Goal: Task Accomplishment & Management: Use online tool/utility

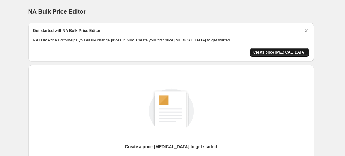
click at [290, 52] on span "Create price change job" at bounding box center [280, 52] width 52 height 5
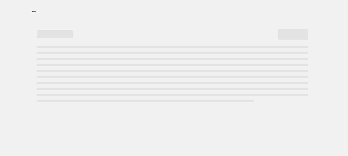
select select "percentage"
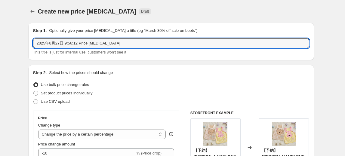
drag, startPoint x: 126, startPoint y: 42, endPoint x: 29, endPoint y: 43, distance: 97.3
click at [60, 44] on input "2025年8月27日 9:56:12 Price change job" at bounding box center [171, 44] width 277 height 10
click at [66, 41] on input "2025年8月27日 9:56:12 Price change job" at bounding box center [171, 44] width 277 height 10
click at [67, 44] on input "2025年8月27日 9:56:12 Price change job" at bounding box center [171, 44] width 277 height 10
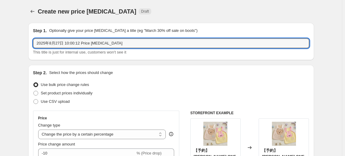
drag, startPoint x: 75, startPoint y: 42, endPoint x: 170, endPoint y: 56, distance: 95.3
click at [170, 56] on div "Step 1. Optionally give your price change job a title (eg "March 30% off sale o…" at bounding box center [171, 41] width 286 height 37
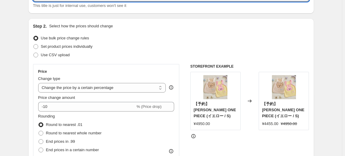
scroll to position [55, 0]
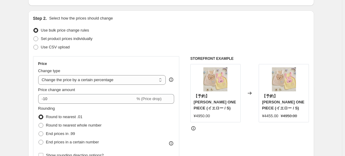
type input "2025年8月27日 10:00 OPEN記念セール"
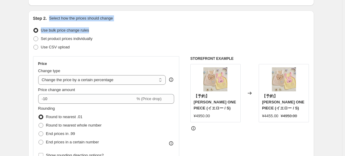
drag, startPoint x: 50, startPoint y: 17, endPoint x: 95, endPoint y: 30, distance: 47.1
click at [95, 30] on div "Step 2. Select how the prices should change Use bulk price change rules Set pro…" at bounding box center [171, 116] width 277 height 202
copy div "Select how the prices should change Use bulk price change rules"
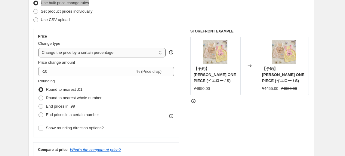
scroll to position [82, 0]
drag, startPoint x: 117, startPoint y: 53, endPoint x: 52, endPoint y: 52, distance: 64.8
click at [52, 52] on select "Change the price to a certain amount Change the price by a certain amount Chang…" at bounding box center [102, 53] width 128 height 10
click at [34, 57] on div "Price Change type Change the price to a certain amount Change the price by a ce…" at bounding box center [106, 83] width 147 height 109
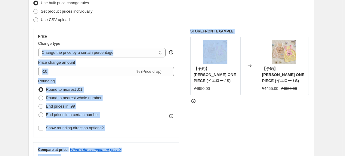
drag, startPoint x: 30, startPoint y: 52, endPoint x: 212, endPoint y: 48, distance: 181.7
click at [211, 49] on div "Step 2. Select how the prices should change Use bulk price change rules Set pro…" at bounding box center [171, 88] width 286 height 211
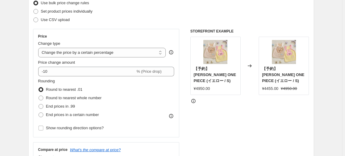
click at [139, 32] on div "Price Change type Change the price to a certain amount Change the price by a ce…" at bounding box center [106, 83] width 147 height 109
drag, startPoint x: 40, startPoint y: 43, endPoint x: 91, endPoint y: 45, distance: 50.9
click at [91, 45] on div "Change type" at bounding box center [102, 44] width 128 height 6
click at [133, 54] on select "Change the price to a certain amount Change the price by a certain amount Chang…" at bounding box center [102, 53] width 128 height 10
select select "to"
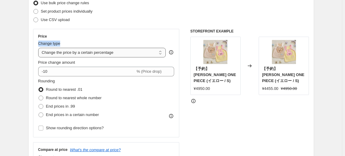
click at [39, 48] on select "Change the price to a certain amount Change the price by a certain amount Chang…" at bounding box center [102, 53] width 128 height 10
type input "80.00"
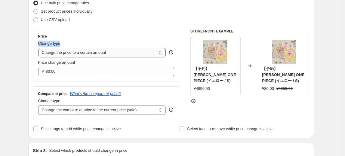
click at [128, 53] on select "Change the price to a certain amount Change the price by a certain amount Chang…" at bounding box center [102, 53] width 128 height 10
select select "by"
click at [39, 48] on select "Change the price to a certain amount Change the price by a certain amount Chang…" at bounding box center [102, 53] width 128 height 10
type input "-10.00"
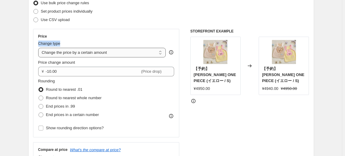
click at [127, 57] on select "Change the price to a certain amount Change the price by a certain amount Chang…" at bounding box center [102, 53] width 128 height 10
select select "percentage"
click at [39, 48] on select "Change the price to a certain amount Change the price by a certain amount Chang…" at bounding box center [102, 53] width 128 height 10
type input "-15"
click at [136, 56] on select "Change the price to a certain amount Change the price by a certain amount Chang…" at bounding box center [102, 53] width 128 height 10
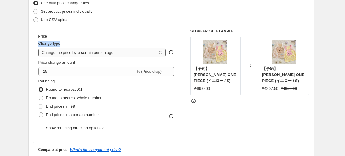
click at [39, 48] on select "Change the price to a certain amount Change the price by a certain amount Chang…" at bounding box center [102, 53] width 128 height 10
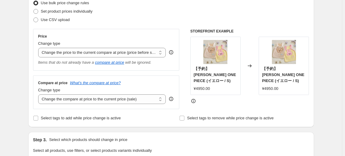
click at [142, 58] on div "Price Change type Change the price to a certain amount Change the price by a ce…" at bounding box center [106, 50] width 136 height 32
click at [136, 52] on select "Change the price to a certain amount Change the price by a certain amount Chang…" at bounding box center [102, 53] width 128 height 10
click at [39, 48] on select "Change the price to a certain amount Change the price by a certain amount Chang…" at bounding box center [102, 53] width 128 height 10
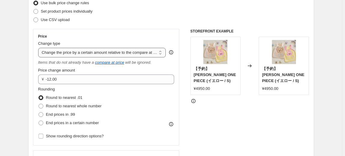
click at [145, 52] on select "Change the price to a certain amount Change the price by a certain amount Chang…" at bounding box center [102, 53] width 128 height 10
select select "percentage"
click at [39, 48] on select "Change the price to a certain amount Change the price by a certain amount Chang…" at bounding box center [102, 53] width 128 height 10
type input "-15"
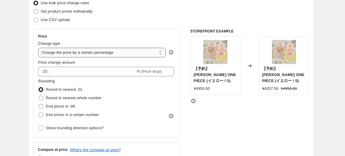
click at [142, 52] on select "Change the price to a certain amount Change the price by a certain amount Chang…" at bounding box center [102, 53] width 128 height 10
select select "by"
click at [39, 48] on select "Change the price to a certain amount Change the price by a certain amount Chang…" at bounding box center [102, 53] width 128 height 10
type input "-10.00"
click at [134, 53] on select "Change the price to a certain amount Change the price by a certain amount Chang…" at bounding box center [102, 53] width 128 height 10
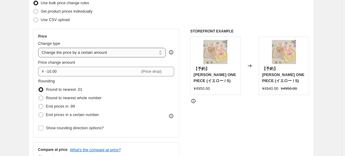
select select "to"
click at [39, 48] on select "Change the price to a certain amount Change the price by a certain amount Chang…" at bounding box center [102, 53] width 128 height 10
type input "80.00"
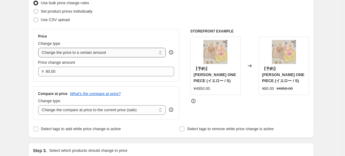
click at [137, 53] on select "Change the price to a certain amount Change the price by a certain amount Chang…" at bounding box center [102, 53] width 128 height 10
select select "percentage"
click at [39, 48] on select "Change the price to a certain amount Change the price by a certain amount Chang…" at bounding box center [102, 53] width 128 height 10
type input "-15"
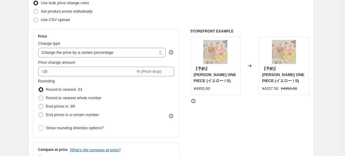
click at [255, 110] on div "STOREFRONT EXAMPLE 【予約】MARRON ONE PIECE (イエロー / S) ¥4950.00 Changed to 【予約】MARR…" at bounding box center [250, 103] width 119 height 148
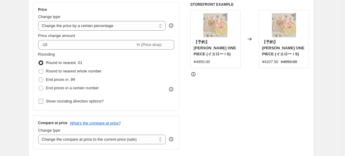
scroll to position [109, 0]
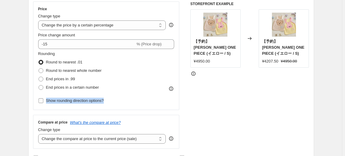
drag, startPoint x: 114, startPoint y: 100, endPoint x: 47, endPoint y: 100, distance: 66.6
click at [47, 100] on div "Rounding Round to nearest .01 Round to nearest whole number End prices in .99 E…" at bounding box center [106, 78] width 136 height 54
copy span "Show rounding direction options?"
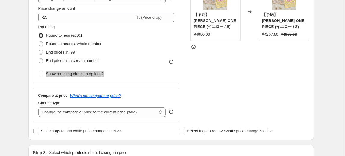
scroll to position [137, 0]
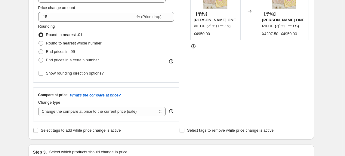
click at [226, 96] on div "STOREFRONT EXAMPLE 【予約】MARRON ONE PIECE (イエロー / S) ¥4950.00 Changed to 【予約】MARR…" at bounding box center [250, 48] width 119 height 148
click at [96, 77] on label "Show rounding direction options?" at bounding box center [71, 73] width 66 height 8
click at [43, 76] on input "Show rounding direction options?" at bounding box center [41, 73] width 5 height 5
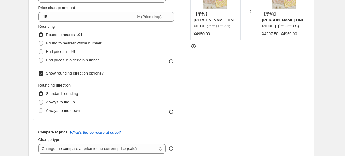
drag, startPoint x: 66, startPoint y: 73, endPoint x: 79, endPoint y: 74, distance: 13.0
click at [66, 73] on span "Show rounding direction options?" at bounding box center [75, 73] width 58 height 5
click at [43, 73] on input "Show rounding direction options?" at bounding box center [41, 73] width 5 height 5
checkbox input "false"
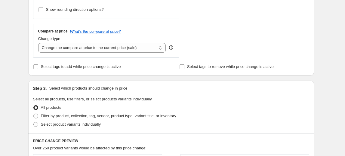
scroll to position [192, 0]
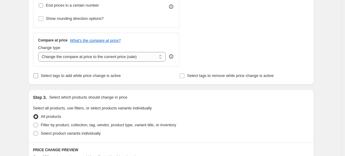
click at [99, 73] on span "Select tags to add while price change is active" at bounding box center [81, 76] width 80 height 6
click at [38, 73] on input "Select tags to add while price change is active" at bounding box center [35, 75] width 5 height 5
checkbox input "true"
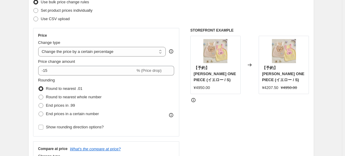
scroll to position [82, 0]
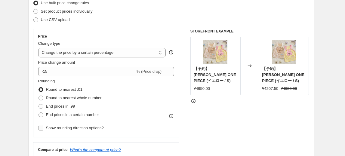
click at [70, 127] on span "Show rounding direction options?" at bounding box center [75, 128] width 58 height 5
click at [43, 127] on input "Show rounding direction options?" at bounding box center [41, 128] width 5 height 5
checkbox input "true"
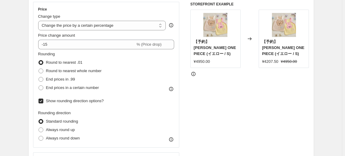
scroll to position [109, 0]
click at [55, 128] on span "Always round up" at bounding box center [60, 129] width 29 height 5
click at [39, 128] on input "Always round up" at bounding box center [39, 127] width 0 height 0
radio input "true"
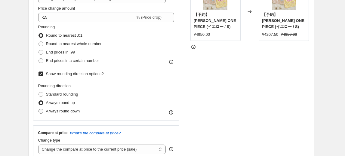
scroll to position [137, 0]
click at [62, 109] on span "Always round down" at bounding box center [63, 110] width 34 height 5
click at [39, 109] on input "Always round down" at bounding box center [39, 108] width 0 height 0
radio input "true"
click at [56, 92] on span "Standard rounding" at bounding box center [62, 94] width 32 height 5
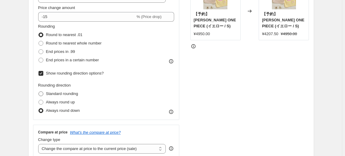
click at [39, 92] on input "Standard rounding" at bounding box center [39, 92] width 0 height 0
radio input "true"
click at [48, 73] on span "Show rounding direction options?" at bounding box center [75, 73] width 58 height 5
click at [43, 73] on input "Show rounding direction options?" at bounding box center [41, 73] width 5 height 5
checkbox input "false"
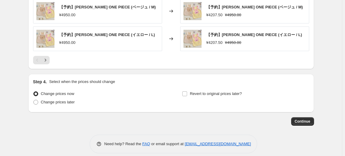
scroll to position [478, 0]
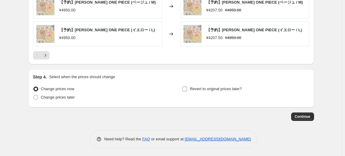
click at [223, 89] on span "Revert to original prices later?" at bounding box center [216, 89] width 52 height 5
click at [187, 89] on input "Revert to original prices later?" at bounding box center [185, 89] width 5 height 5
checkbox input "true"
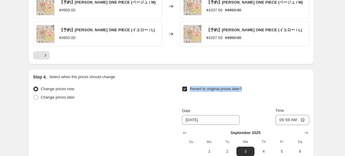
drag, startPoint x: 248, startPoint y: 89, endPoint x: 192, endPoint y: 88, distance: 56.0
click at [192, 88] on div "Revert to original prices later?" at bounding box center [245, 94] width 127 height 18
copy span "Revert to original prices later?"
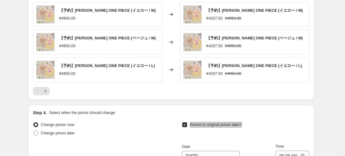
scroll to position [533, 0]
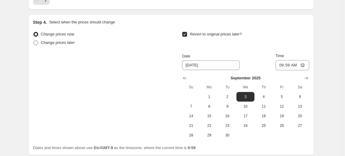
click at [58, 42] on span "Change prices later" at bounding box center [58, 42] width 34 height 5
click at [34, 41] on input "Change prices later" at bounding box center [33, 40] width 0 height 0
radio input "true"
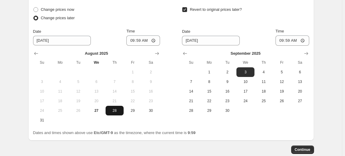
scroll to position [560, 0]
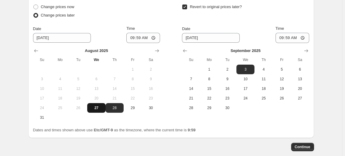
click at [101, 107] on span "27" at bounding box center [96, 108] width 13 height 5
type input "8/27/2025"
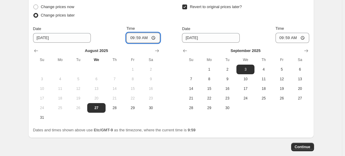
click at [148, 35] on input "09:59" at bounding box center [144, 38] width 34 height 10
click at [140, 35] on input "09:59" at bounding box center [144, 38] width 34 height 10
click at [146, 36] on input "09:59" at bounding box center [144, 38] width 34 height 10
click at [141, 36] on input "09:59" at bounding box center [144, 38] width 34 height 10
type input "10:00"
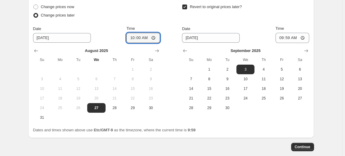
click at [278, 121] on div "Change prices now Change prices later Date 8/27/2025 Time 10:00 August 2025 Su …" at bounding box center [171, 63] width 277 height 120
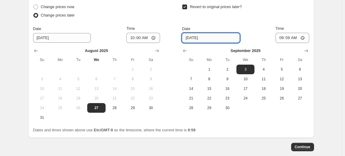
click at [201, 39] on input "9/3/2025" at bounding box center [211, 38] width 58 height 10
click at [183, 36] on div "Change prices now Change prices later Date 8/27/2025 Time 10:00 August 2025 Su …" at bounding box center [171, 63] width 277 height 120
click at [193, 36] on input "9/3/2025" at bounding box center [211, 38] width 58 height 10
type input "9/10/2025"
click at [295, 36] on input "09:59" at bounding box center [293, 38] width 34 height 10
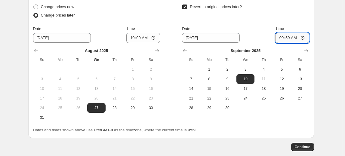
click at [292, 34] on input "09:59" at bounding box center [293, 38] width 34 height 10
click at [292, 36] on input "09:59" at bounding box center [293, 38] width 34 height 10
type input "23:59"
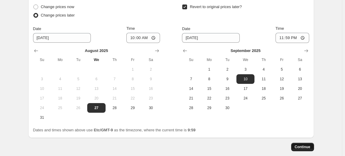
click at [307, 146] on span "Continue" at bounding box center [303, 147] width 16 height 5
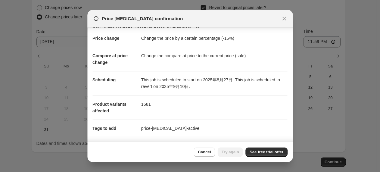
scroll to position [2, 0]
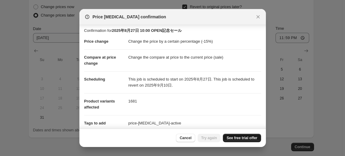
click at [246, 137] on span "See free trial offer" at bounding box center [242, 138] width 31 height 5
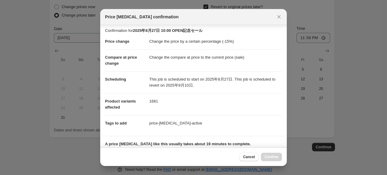
click at [52, 56] on div at bounding box center [193, 87] width 387 height 175
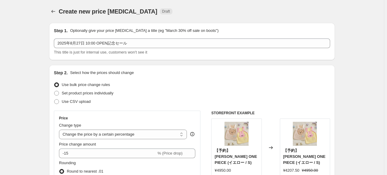
scroll to position [560, 0]
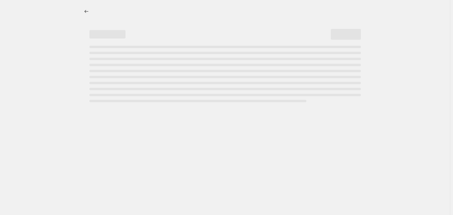
select select "percentage"
